Goal: Information Seeking & Learning: Learn about a topic

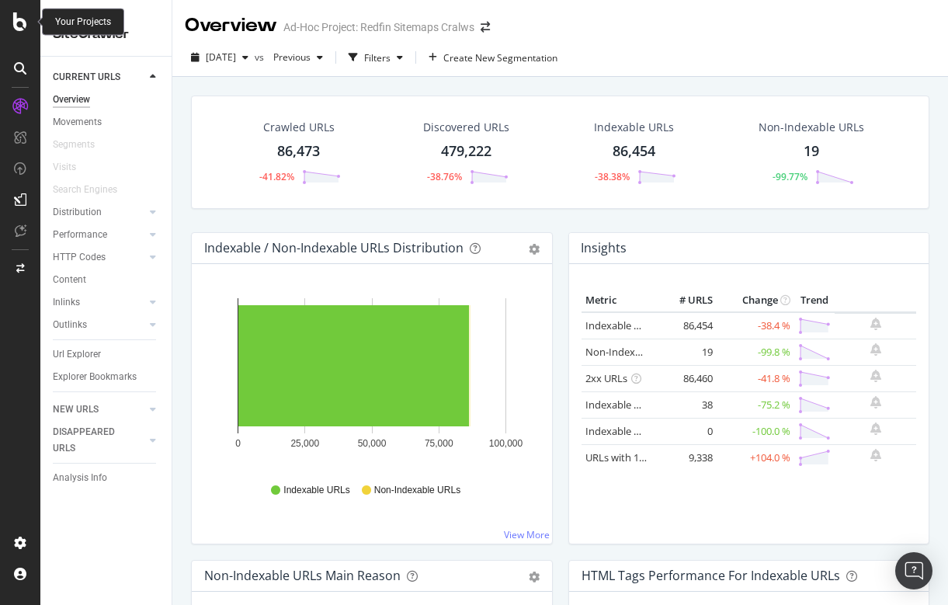
click at [14, 17] on icon at bounding box center [20, 21] width 14 height 19
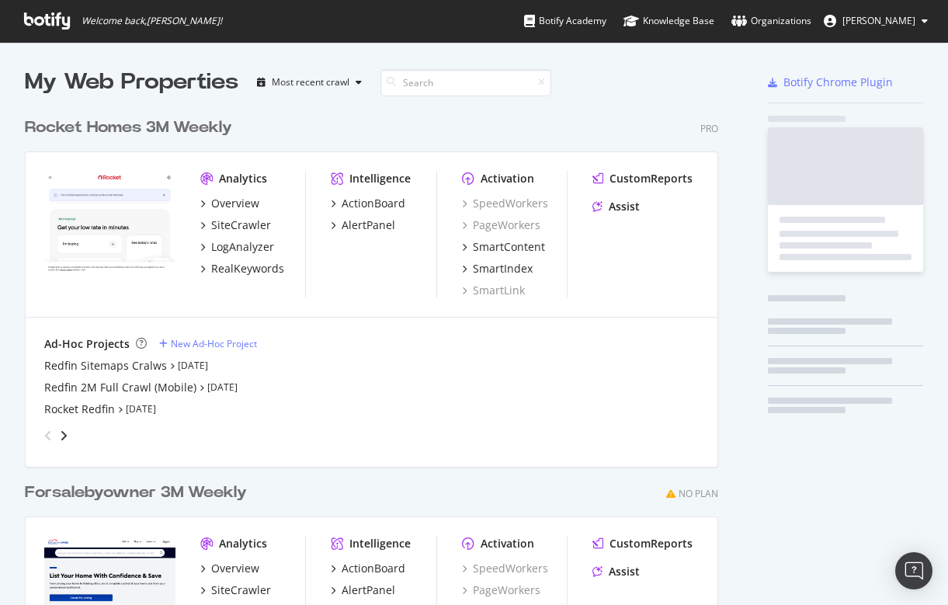
scroll to position [605, 948]
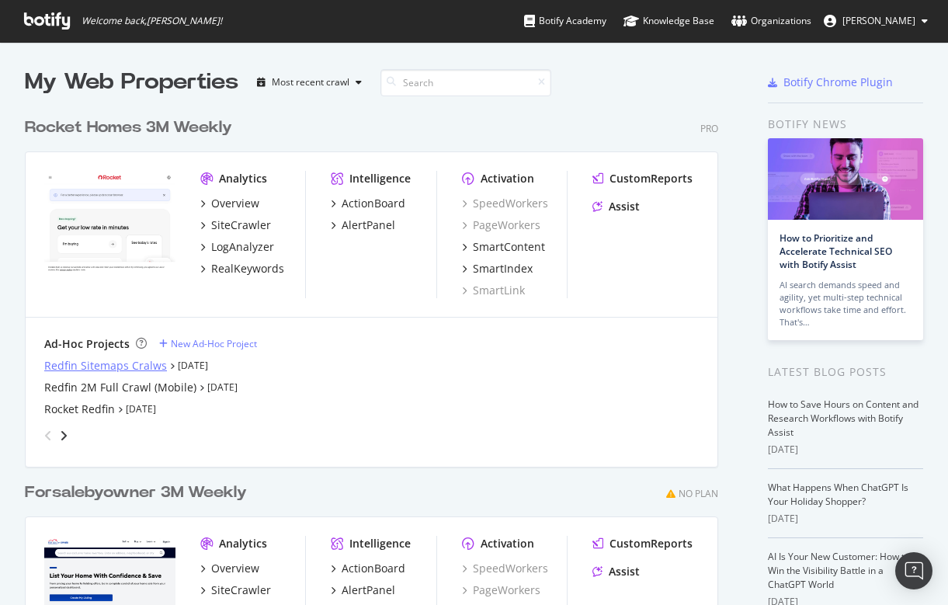
click at [106, 364] on div "Redfin Sitemaps Cralws" at bounding box center [105, 366] width 123 height 16
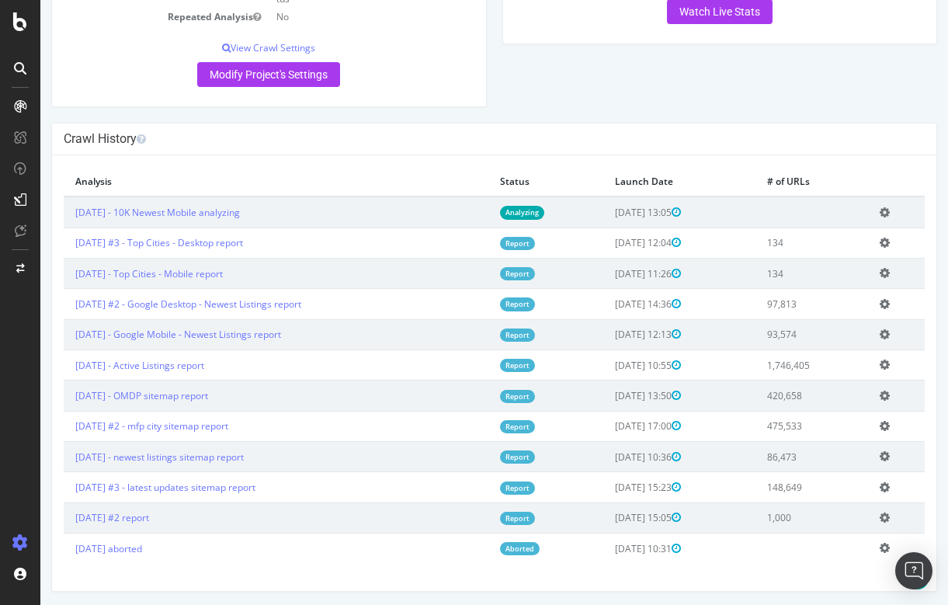
scroll to position [312, 0]
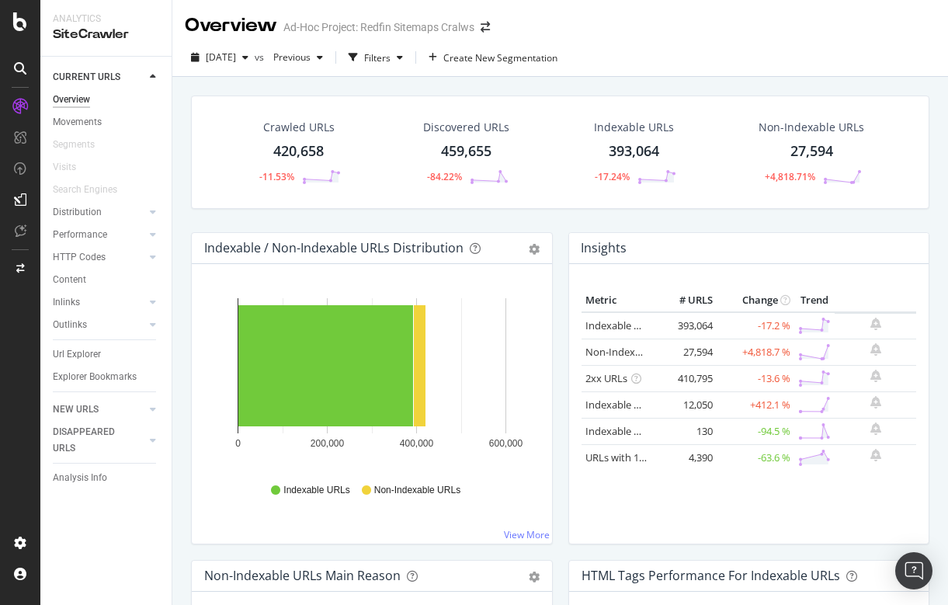
click at [833, 148] on div "27,594" at bounding box center [812, 151] width 43 height 20
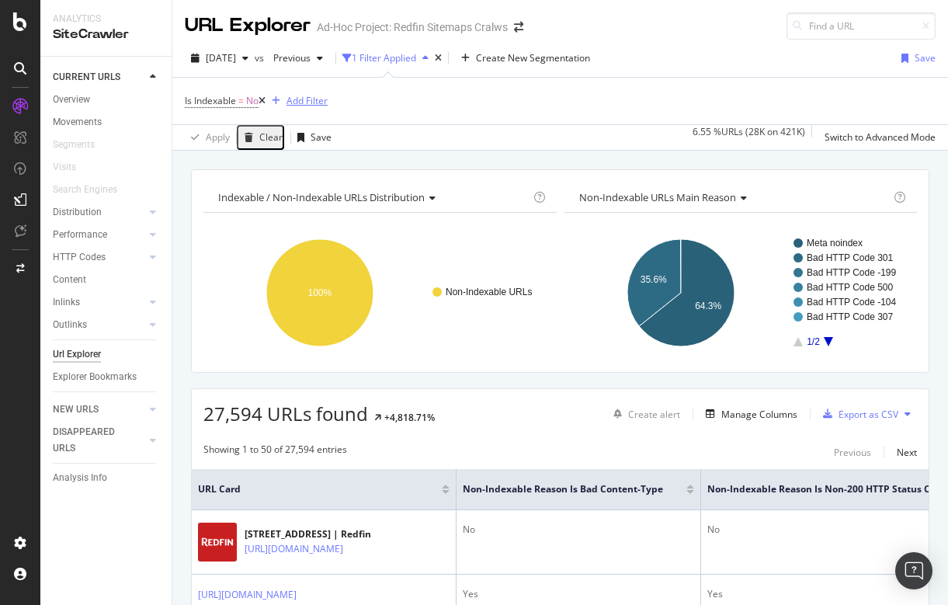
click at [303, 95] on div "Add Filter" at bounding box center [307, 100] width 41 height 13
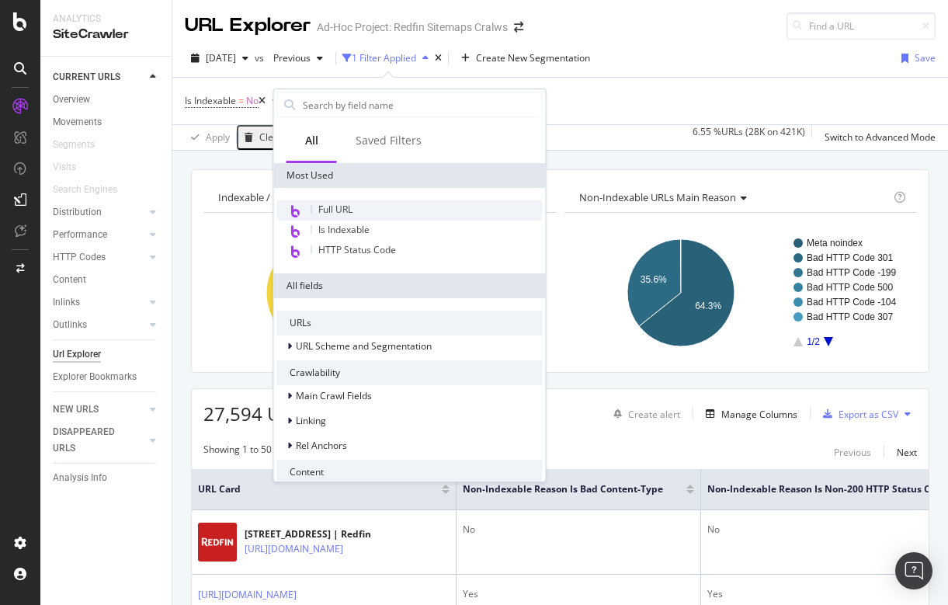
click at [339, 207] on span "Full URL" at bounding box center [335, 209] width 34 height 13
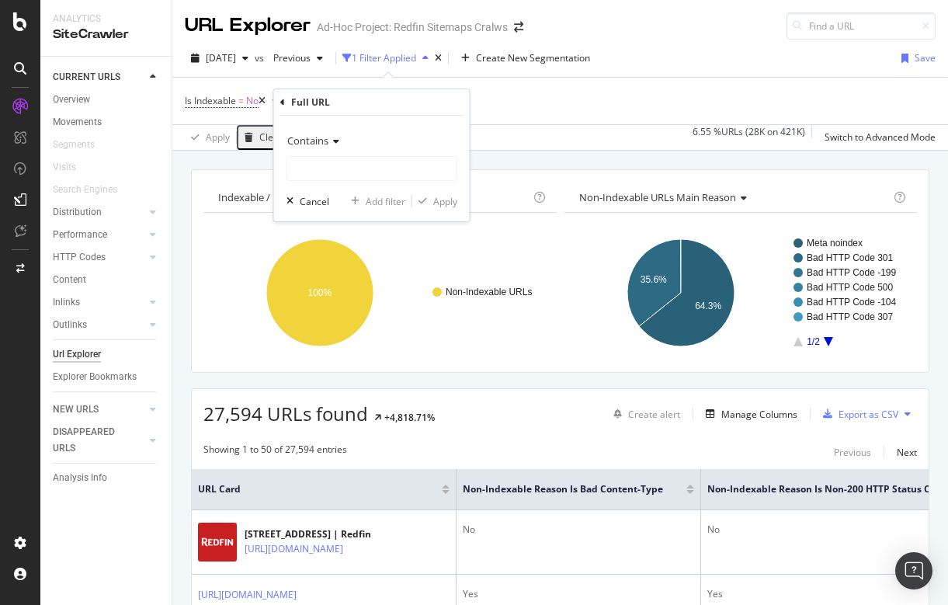
click at [495, 86] on div "Is Indexable = No Add Filter" at bounding box center [560, 101] width 751 height 47
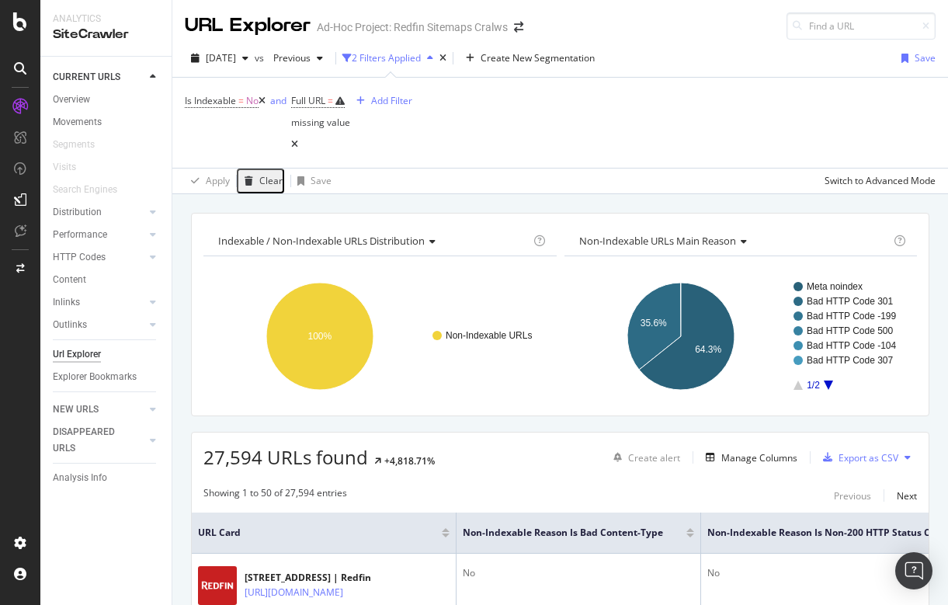
click at [298, 140] on icon at bounding box center [294, 144] width 7 height 9
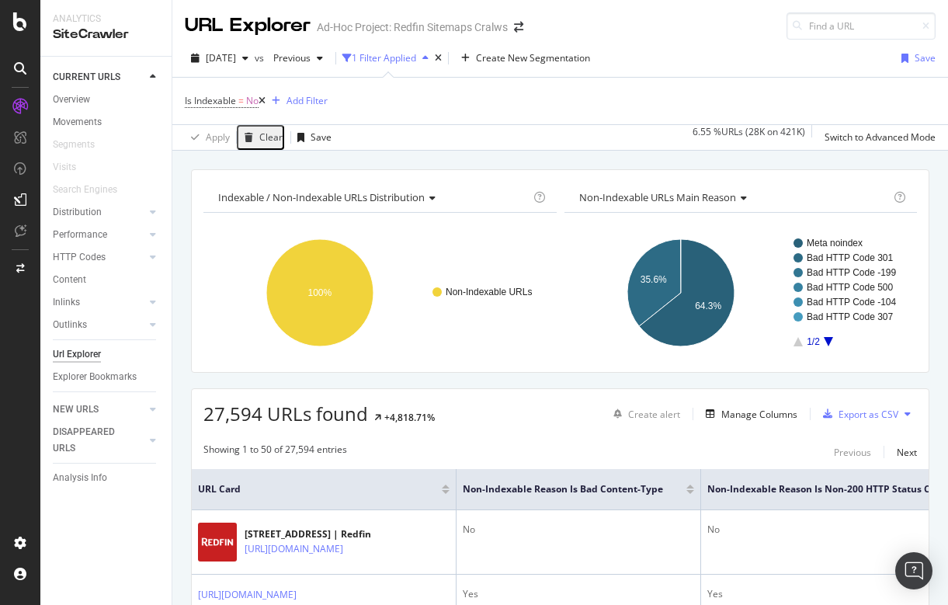
click at [263, 100] on icon at bounding box center [262, 100] width 7 height 9
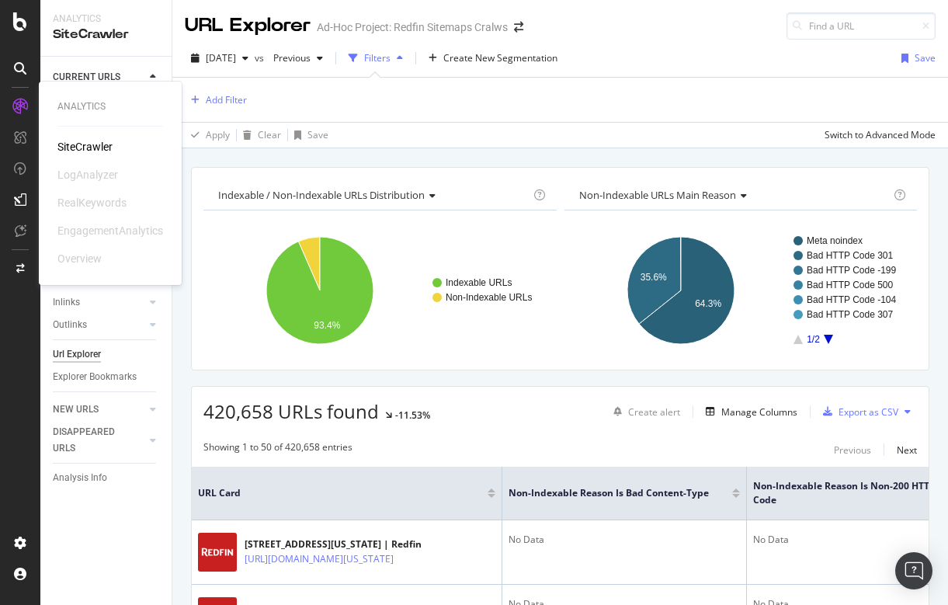
click at [92, 148] on div "SiteCrawler" at bounding box center [84, 147] width 55 height 16
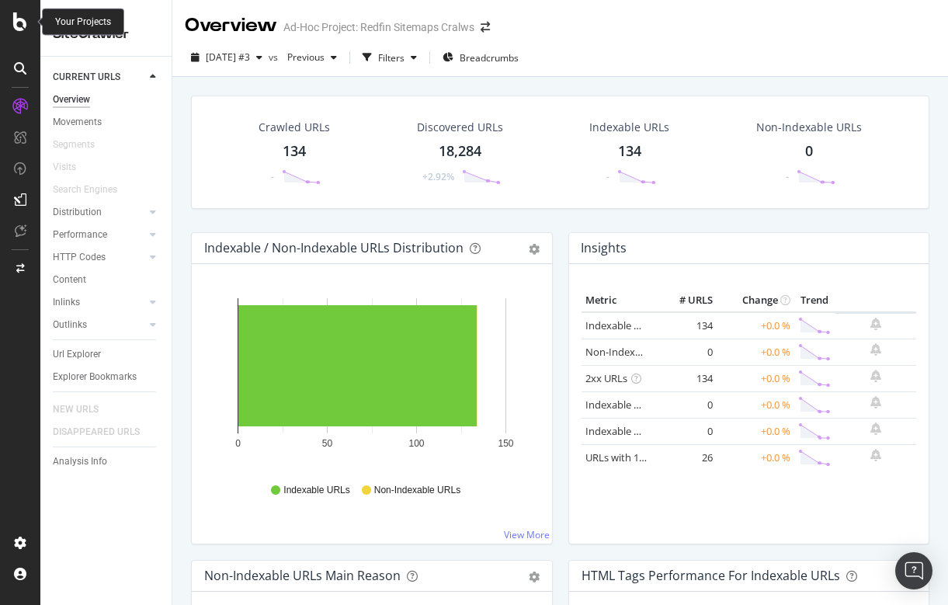
click at [19, 24] on icon at bounding box center [20, 21] width 14 height 19
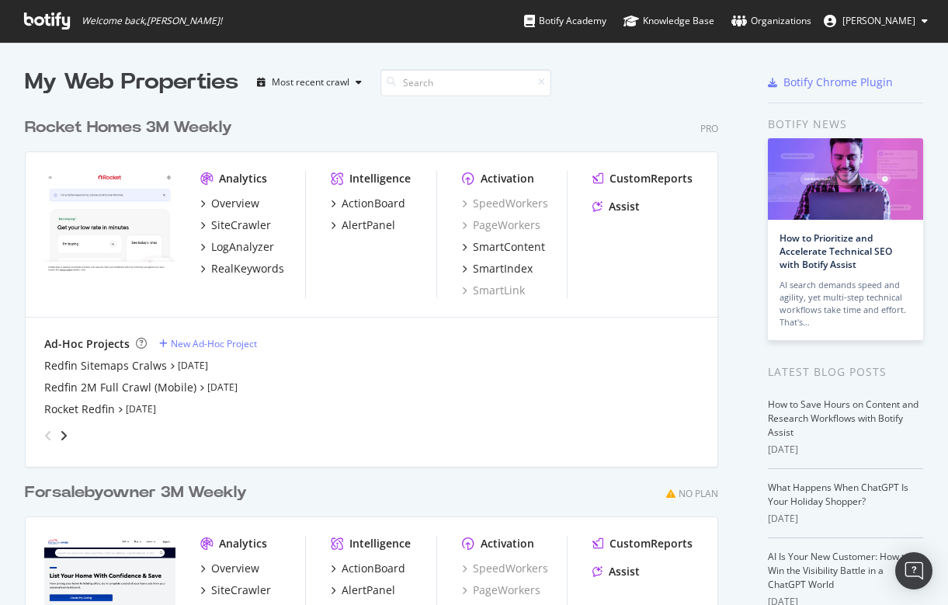
scroll to position [605, 948]
click at [127, 360] on div "Redfin Sitemaps Cralws" at bounding box center [105, 366] width 123 height 16
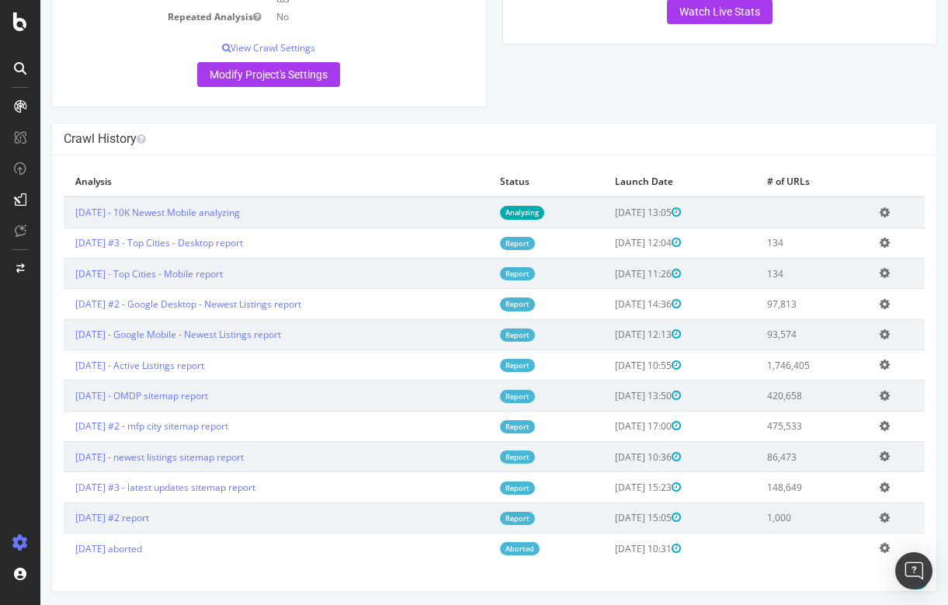
scroll to position [312, 0]
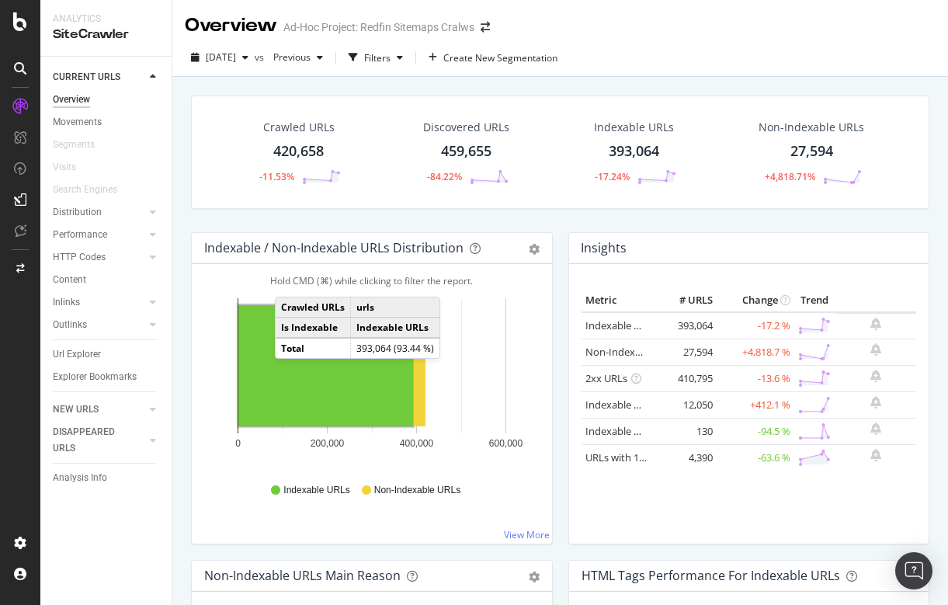
click at [306, 151] on div "420,658" at bounding box center [298, 151] width 50 height 20
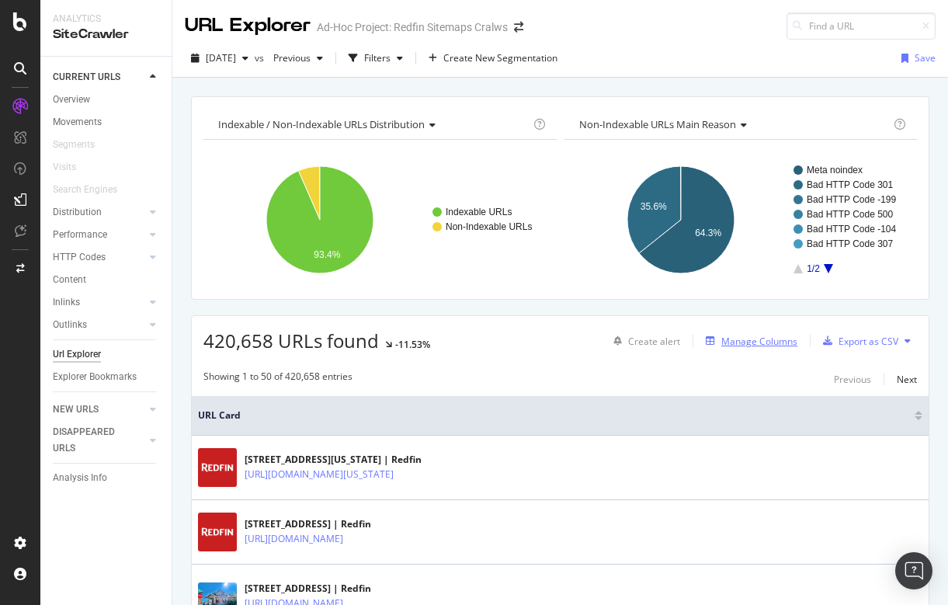
click at [754, 344] on div "Manage Columns" at bounding box center [759, 341] width 76 height 13
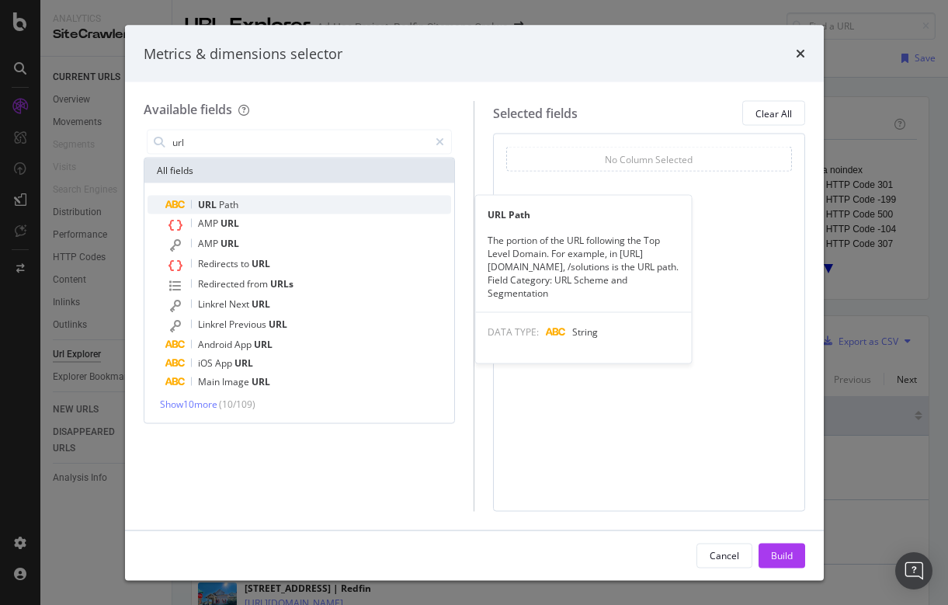
type input "url"
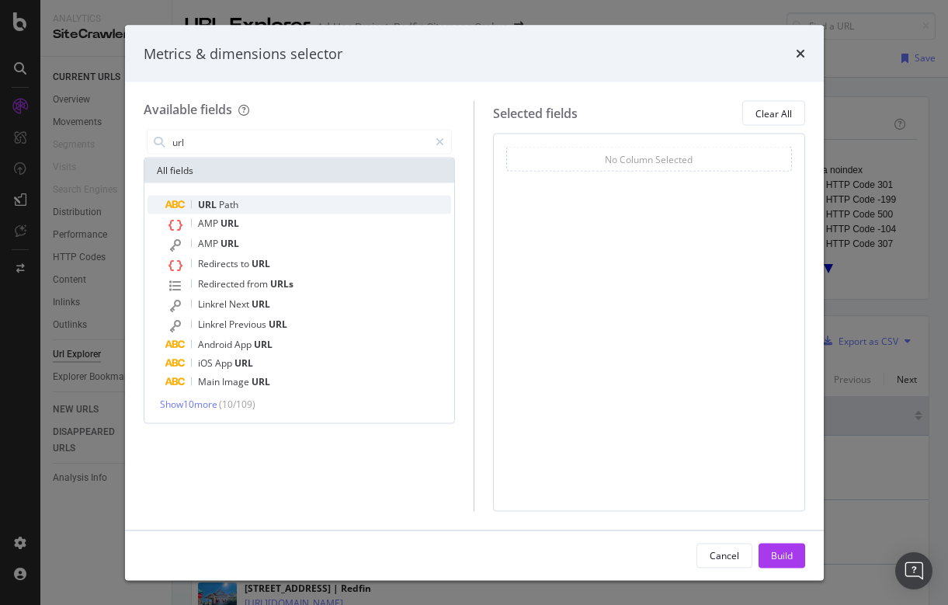
click at [209, 200] on span "URL" at bounding box center [208, 204] width 21 height 13
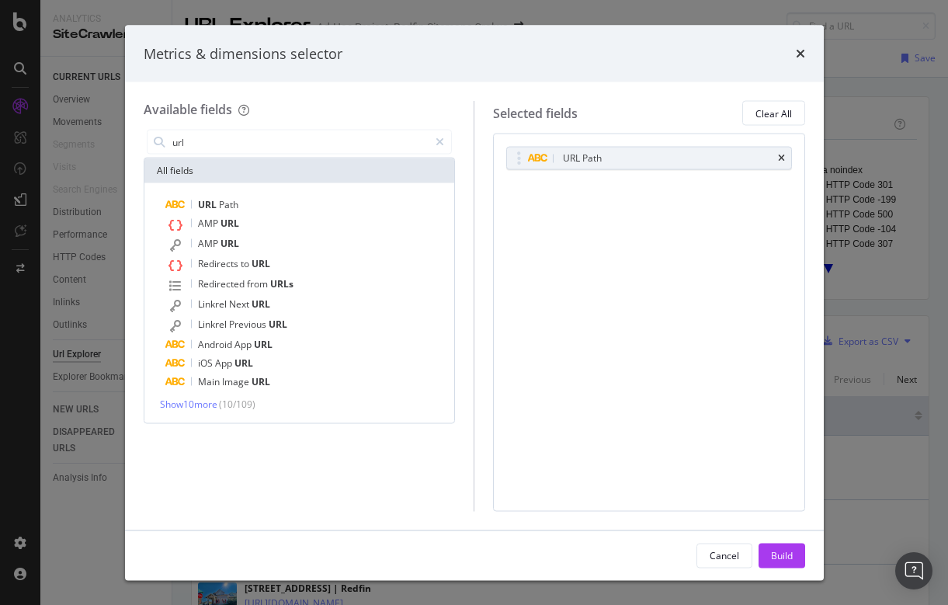
click at [791, 54] on div "Metrics & dimensions selector" at bounding box center [475, 53] width 662 height 20
click at [800, 49] on icon "times" at bounding box center [800, 53] width 9 height 12
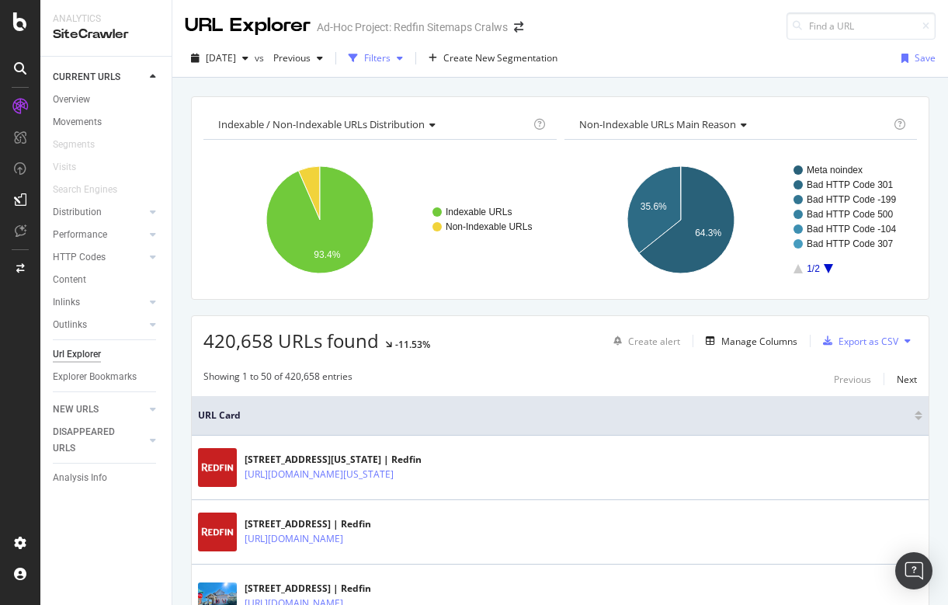
click at [391, 54] on div "Filters" at bounding box center [377, 57] width 26 height 13
